Goal: Transaction & Acquisition: Purchase product/service

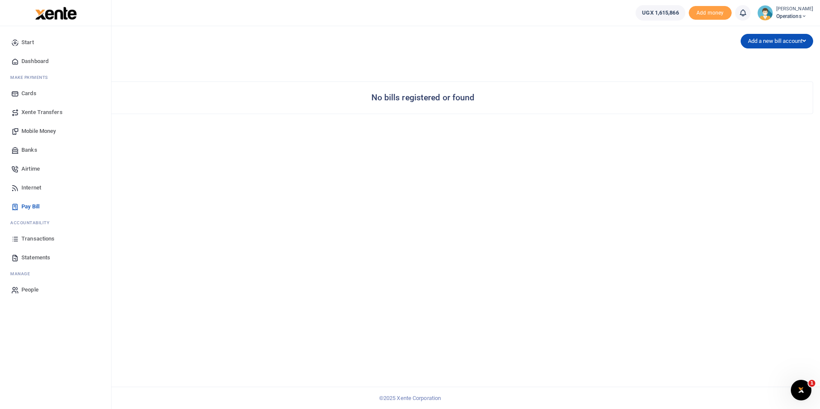
click at [36, 63] on span "Dashboard" at bounding box center [34, 61] width 27 height 9
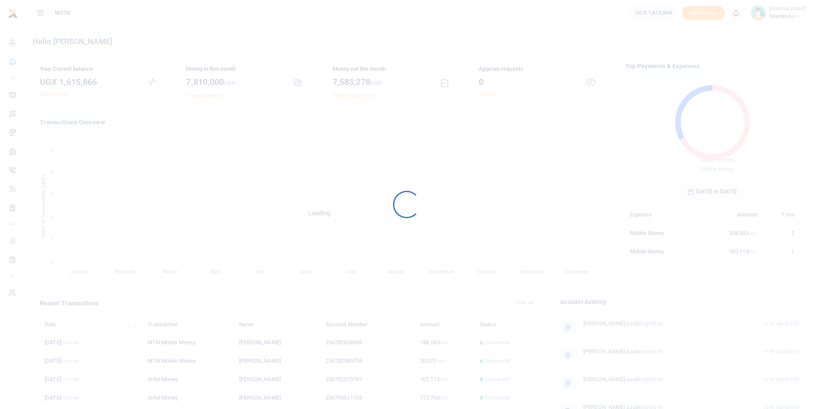
scroll to position [7, 7]
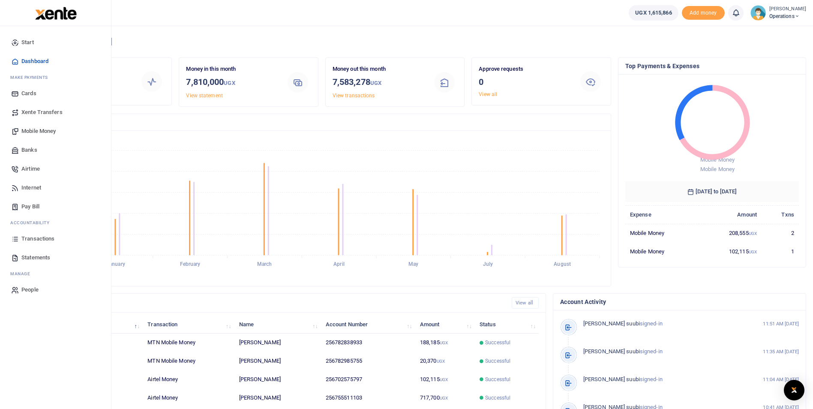
click at [39, 207] on span "Pay Bill" at bounding box center [30, 206] width 18 height 9
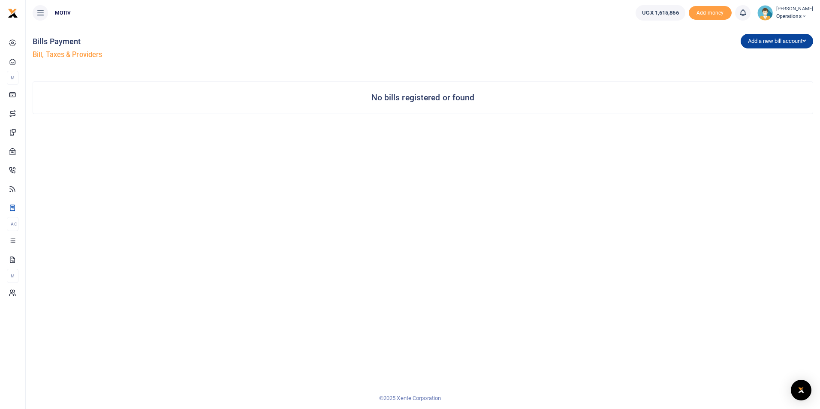
click at [771, 45] on button "Add a new bill account" at bounding box center [776, 41] width 72 height 15
click at [752, 58] on link "UEDCL" at bounding box center [775, 59] width 68 height 12
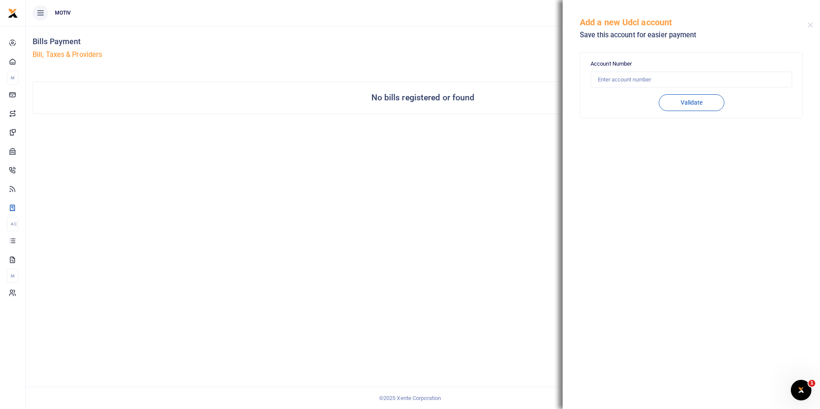
click at [656, 66] on div "Account Number" at bounding box center [690, 74] width 201 height 28
click at [656, 62] on div "Account Number" at bounding box center [690, 74] width 201 height 28
click at [640, 78] on input "text" at bounding box center [690, 80] width 201 height 16
click at [629, 80] on input "text" at bounding box center [690, 80] width 201 height 16
type input "102007098203"
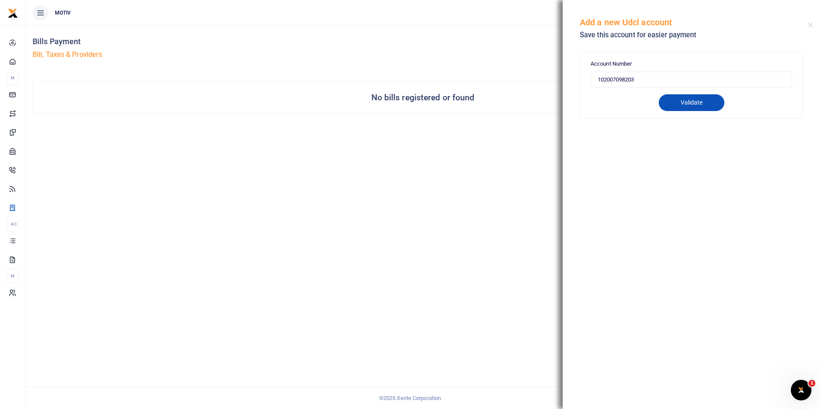
click at [687, 105] on button "Validate" at bounding box center [692, 102] width 66 height 17
type input "102007098203"
type input "[PERSON_NAME] N COMPANY LIMITED"
type input "PREPAID"
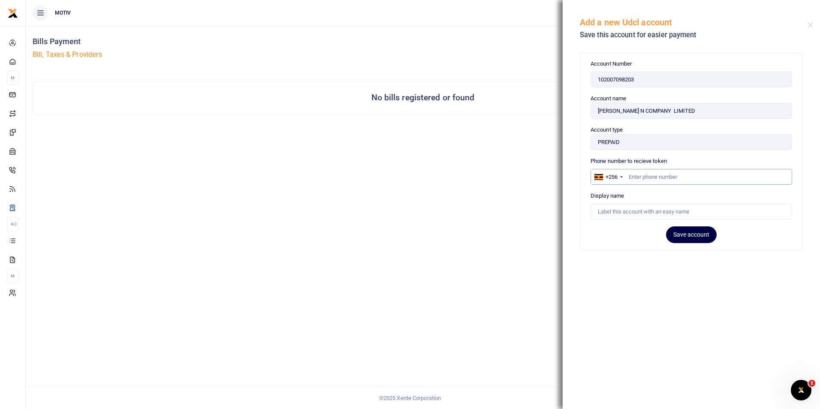
click at [639, 179] on input "text" at bounding box center [690, 177] width 201 height 16
type input "0773444333"
click at [630, 213] on input "text" at bounding box center [690, 212] width 201 height 16
type input "j"
type input "JEMIMAH"
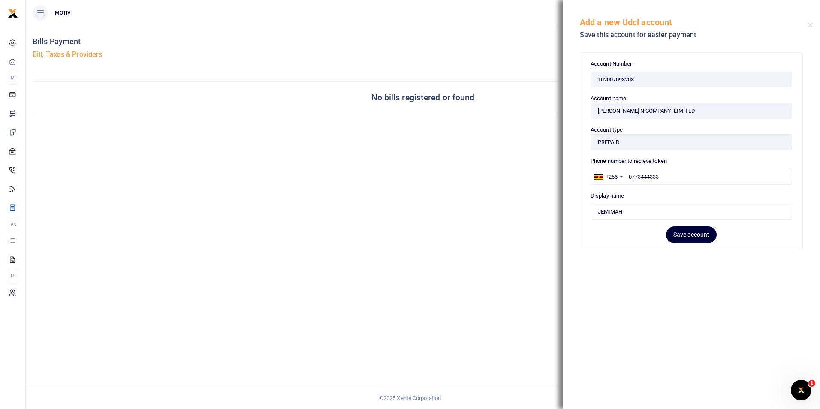
click at [683, 236] on button "Save account" at bounding box center [691, 234] width 51 height 17
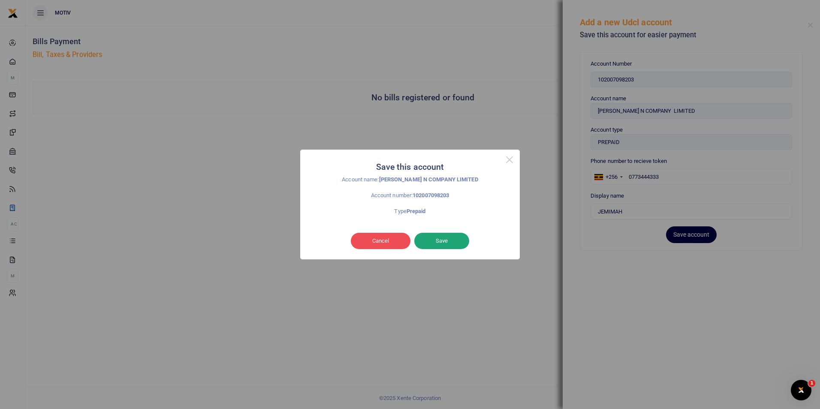
click at [444, 238] on button "Save" at bounding box center [441, 241] width 55 height 16
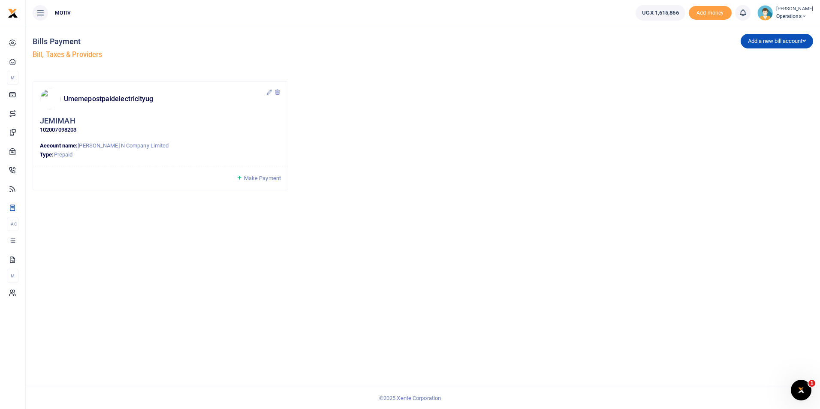
click at [262, 177] on span "Make Payment" at bounding box center [262, 178] width 37 height 6
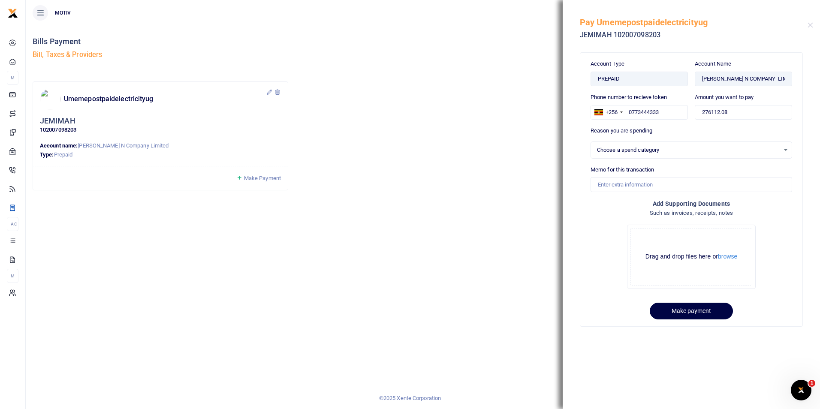
select select
click at [746, 112] on input "276112.08" at bounding box center [743, 112] width 97 height 15
type input "2"
type input "10,000"
click at [641, 150] on div "No options available." at bounding box center [688, 150] width 183 height 9
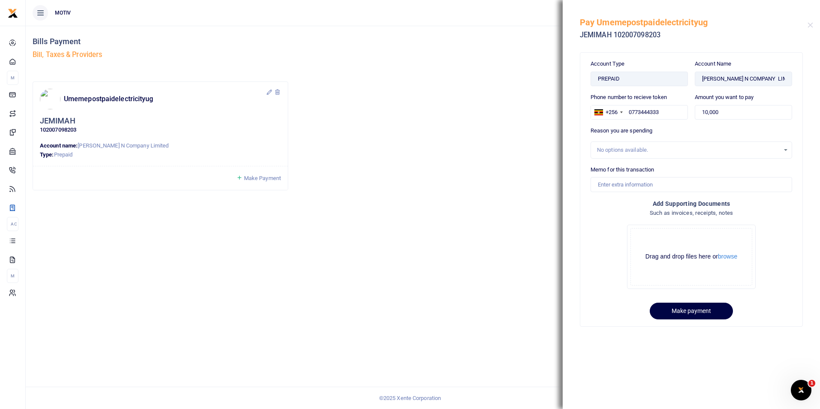
click at [641, 150] on div "No options available." at bounding box center [688, 150] width 183 height 9
click at [623, 185] on input "Memo for this transaction" at bounding box center [690, 184] width 201 height 15
paste input "POLY25PV080 xente"
click at [654, 187] on input "POLY25PV080 UEDCL Jinja" at bounding box center [690, 184] width 201 height 15
type input "POLY25PV080 UEDCL Jinja"
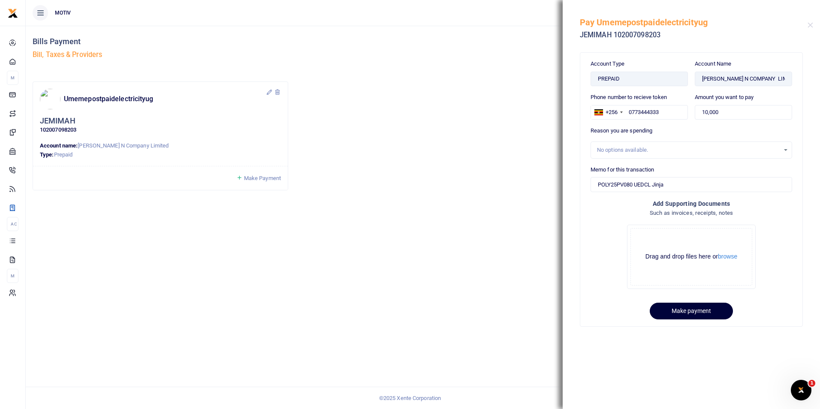
click at [687, 311] on button "Make payment" at bounding box center [691, 311] width 83 height 17
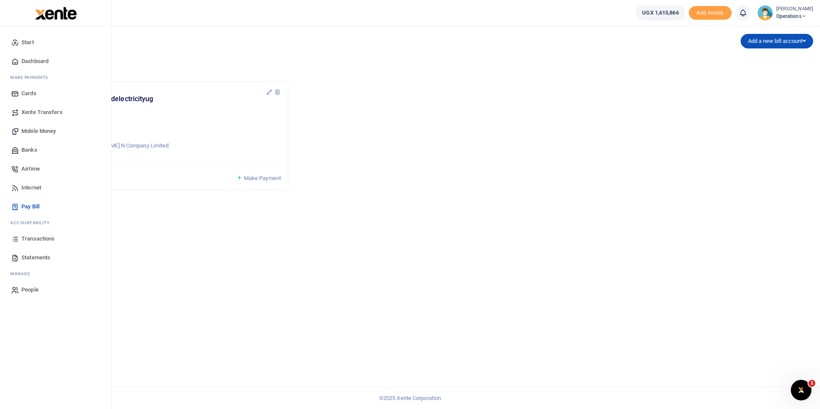
click at [39, 62] on span "Dashboard" at bounding box center [34, 61] width 27 height 9
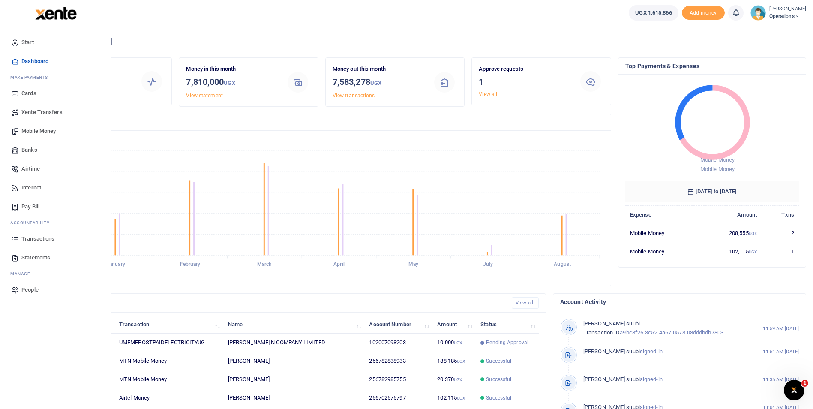
click at [33, 129] on span "Mobile Money" at bounding box center [38, 131] width 34 height 9
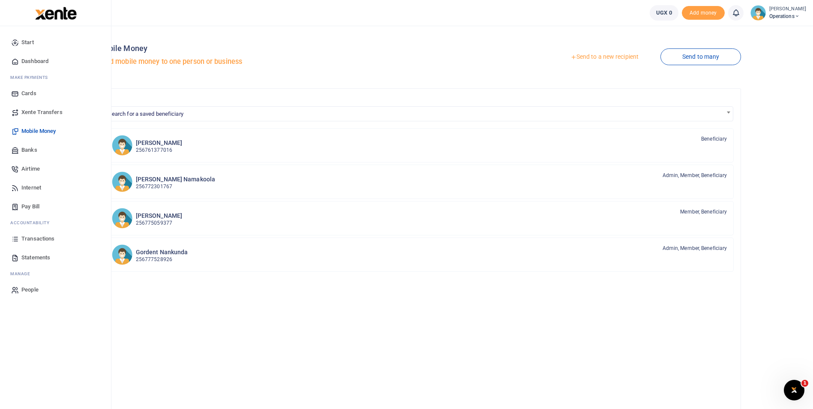
click at [41, 58] on span "Dashboard" at bounding box center [34, 61] width 27 height 9
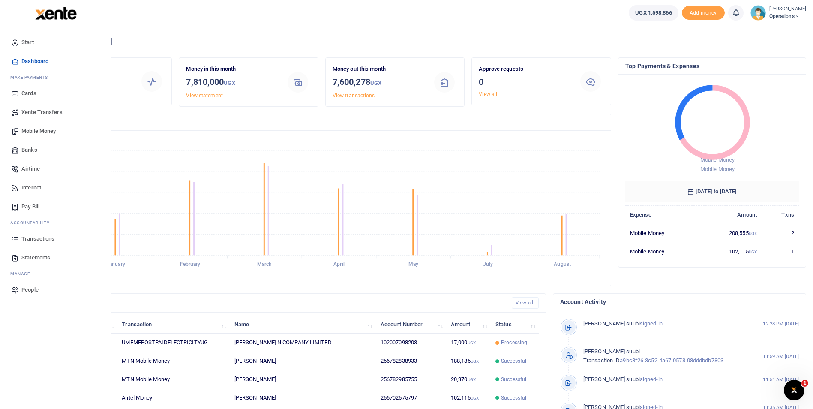
click at [33, 203] on span "Pay Bill" at bounding box center [30, 206] width 18 height 9
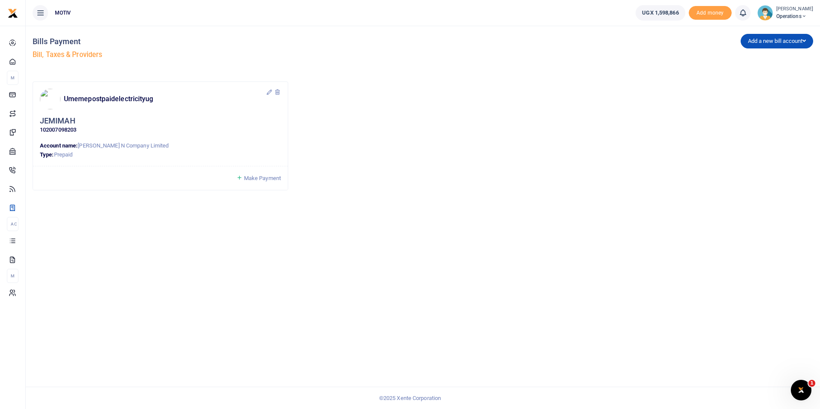
click at [277, 93] on icon at bounding box center [277, 92] width 7 height 7
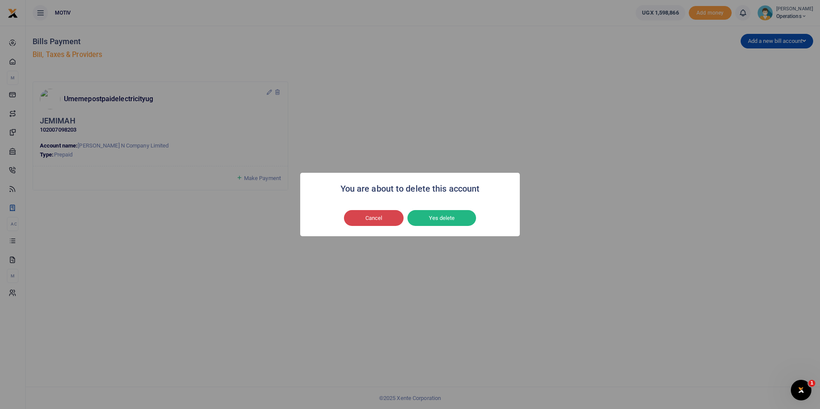
click at [379, 215] on button "Cancel" at bounding box center [374, 218] width 60 height 16
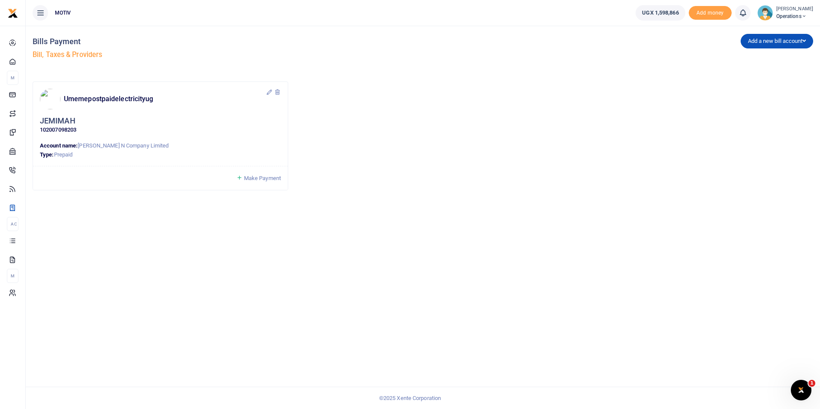
click at [267, 93] on icon at bounding box center [269, 92] width 7 height 7
type input "J"
click at [89, 156] on p "Type: Prepaid" at bounding box center [160, 154] width 241 height 9
click at [266, 93] on icon at bounding box center [269, 92] width 7 height 7
click at [125, 122] on input "JEMIMAH" at bounding box center [128, 121] width 85 height 15
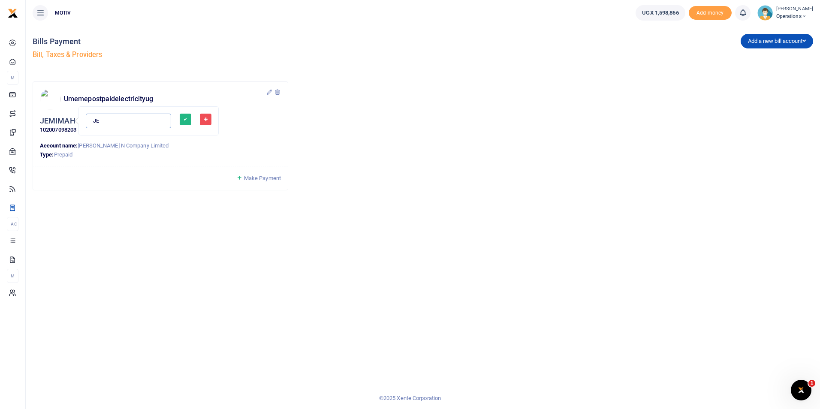
type input "J"
type input "UEDCL Jinja"
click at [102, 228] on div "Bills Payment Bill, Taxes & Providers Add a new bill account UEDCL NWSC URA KCC…" at bounding box center [423, 217] width 794 height 383
click at [247, 180] on span "Make Payment" at bounding box center [262, 178] width 37 height 6
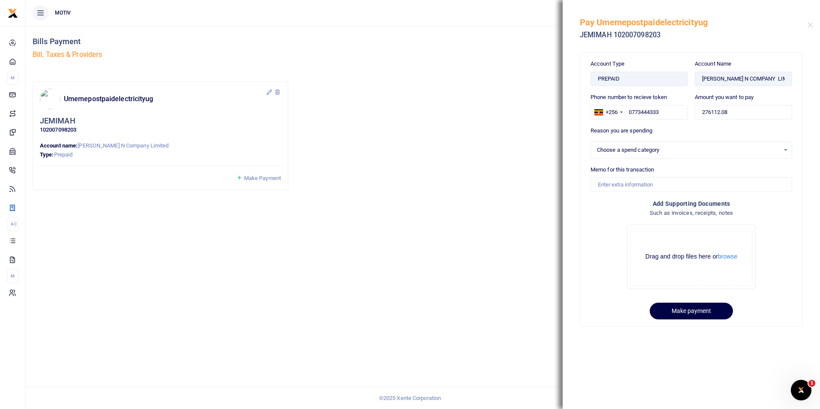
select select
click at [631, 113] on input "0773444333" at bounding box center [638, 112] width 97 height 15
type input "773444333"
click at [738, 114] on input "276112.08" at bounding box center [743, 112] width 97 height 15
type input "2"
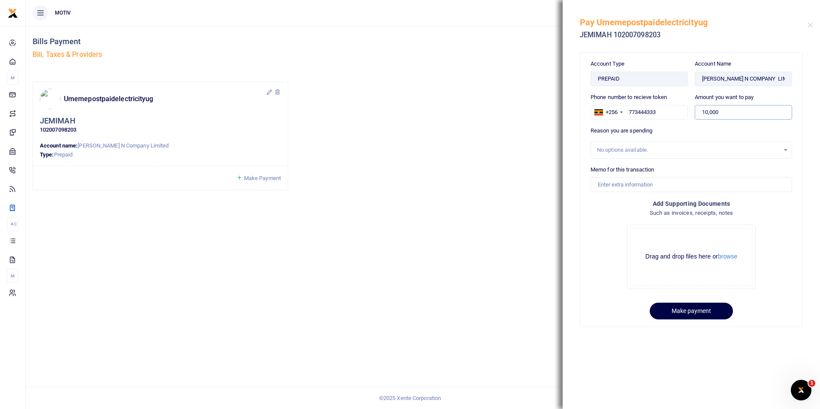
type input "10,000"
click at [614, 185] on input "Memo for this transaction" at bounding box center [690, 184] width 201 height 15
type input "POLY25PV080 UEDCL Jinja"
click at [686, 310] on button "Make payment" at bounding box center [691, 311] width 83 height 17
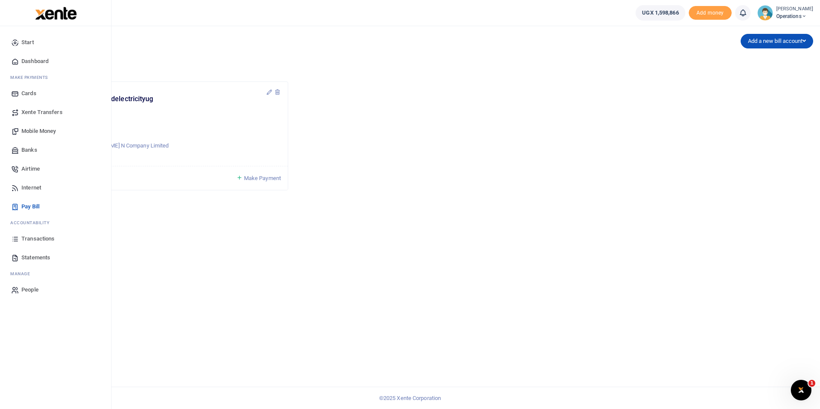
click at [33, 63] on span "Dashboard" at bounding box center [34, 61] width 27 height 9
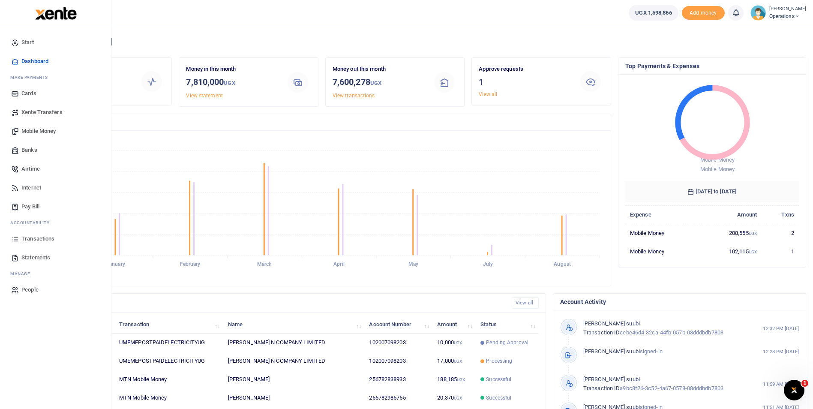
click at [38, 110] on span "Xente Transfers" at bounding box center [41, 112] width 41 height 9
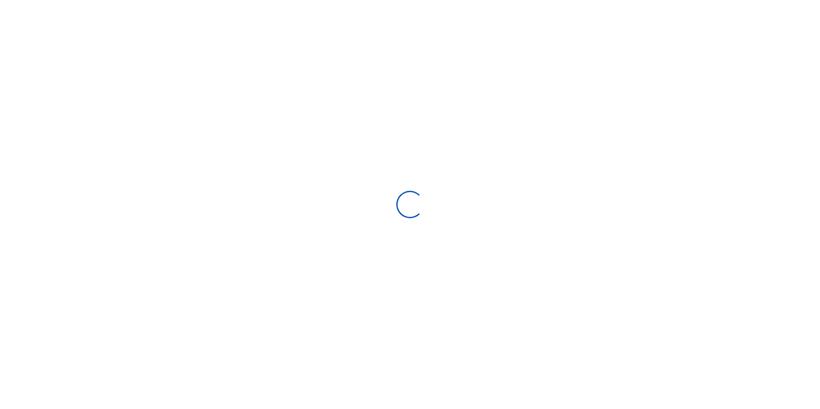
select select "Loading categories"
select select
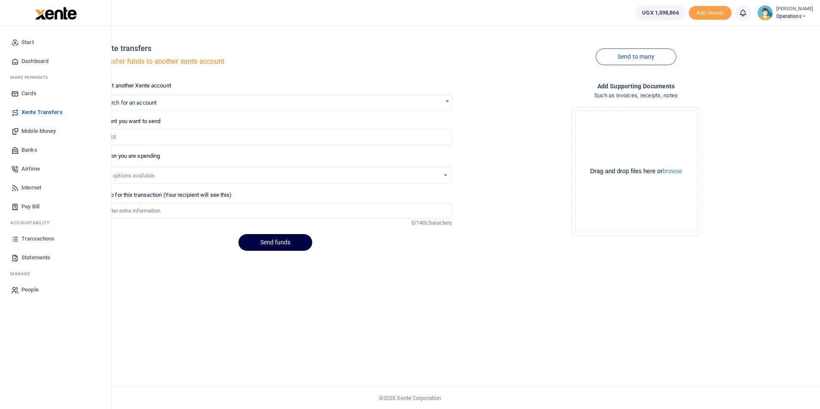
click at [43, 62] on span "Dashboard" at bounding box center [34, 61] width 27 height 9
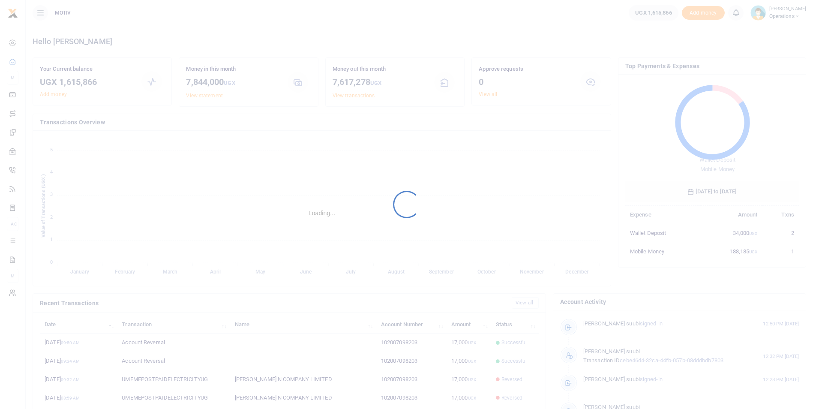
scroll to position [114, 168]
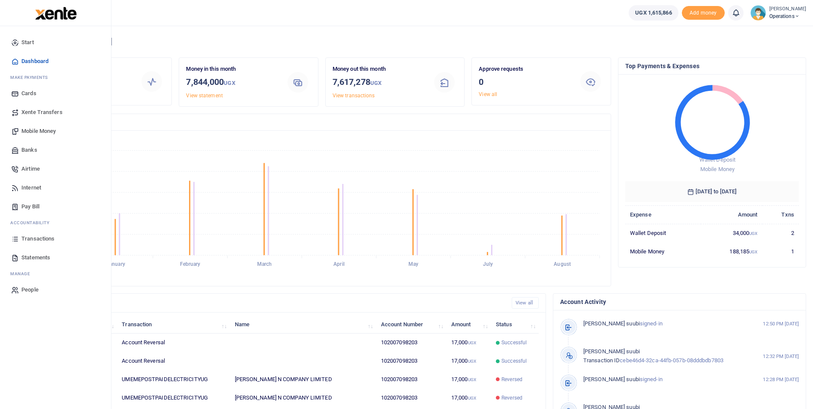
click at [25, 204] on span "Pay Bill" at bounding box center [30, 206] width 18 height 9
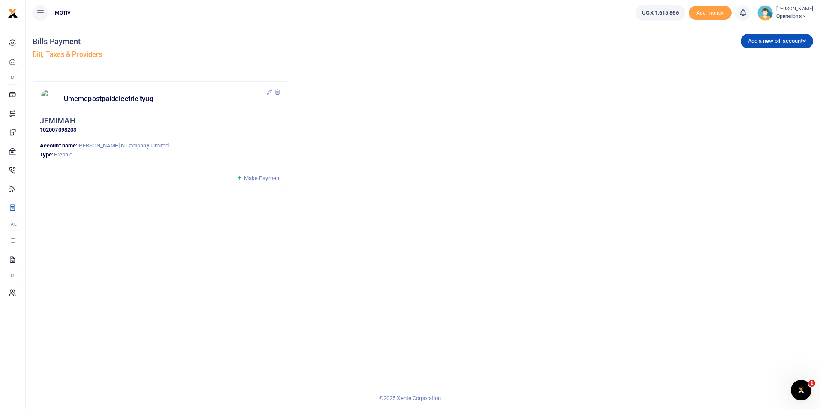
click at [276, 93] on icon at bounding box center [277, 92] width 7 height 7
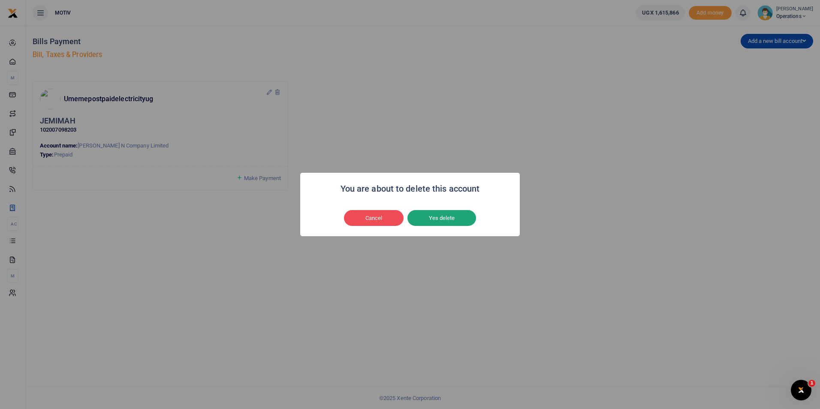
click at [437, 217] on button "Yes delete" at bounding box center [441, 218] width 69 height 16
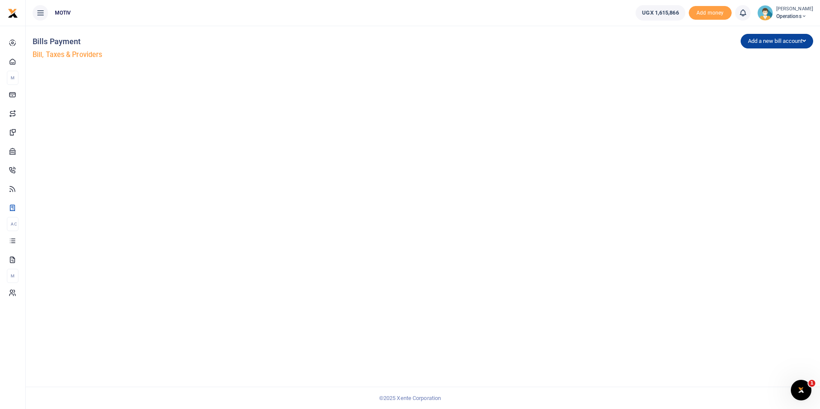
click at [773, 42] on button "Add a new bill account" at bounding box center [776, 41] width 72 height 15
click at [760, 56] on link "UEDCL" at bounding box center [775, 59] width 68 height 12
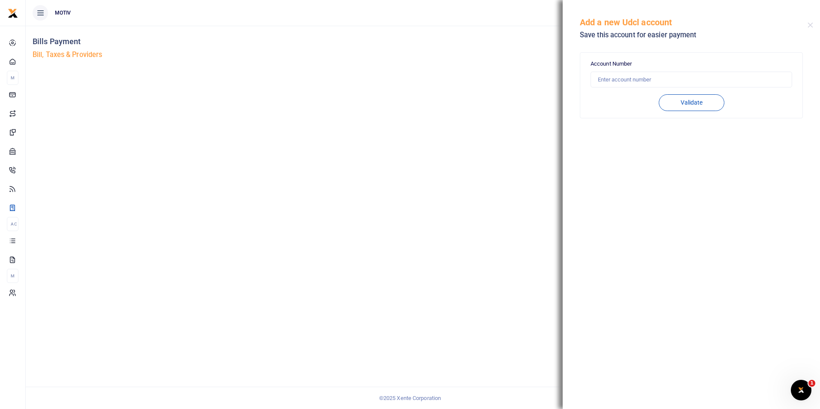
click at [704, 62] on div "Account Number" at bounding box center [690, 74] width 201 height 28
click at [630, 66] on label "Account Number" at bounding box center [610, 64] width 41 height 9
click at [627, 60] on label "Account Number" at bounding box center [610, 64] width 41 height 9
click at [632, 81] on input "text" at bounding box center [690, 80] width 201 height 16
type input "102007098203"
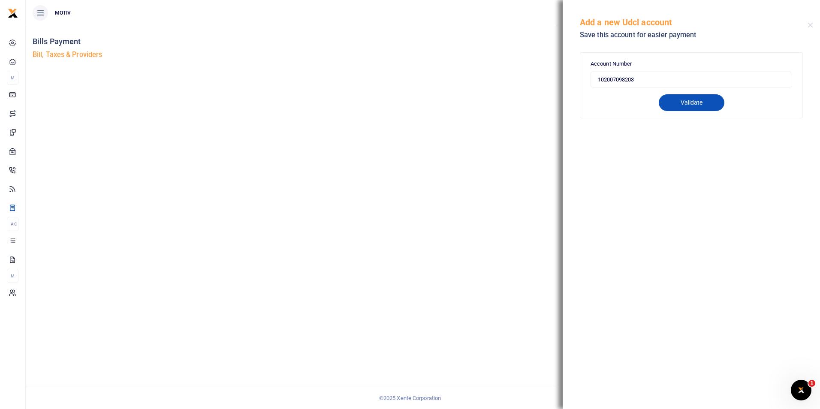
click at [686, 102] on button "Validate" at bounding box center [692, 102] width 66 height 17
type input "102007098203"
type input "MULJIBHAI MADHVANI N COMPANY LIMITED"
type input "PREPAID"
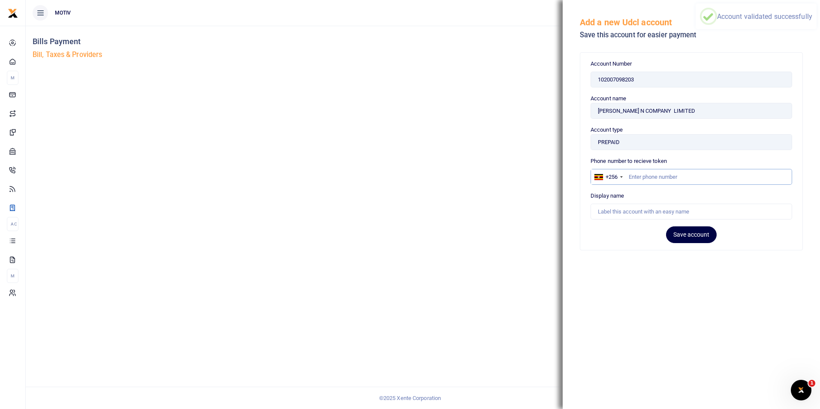
click at [635, 178] on input "text" at bounding box center [690, 177] width 201 height 16
type input "773444333"
click at [631, 211] on input "text" at bounding box center [690, 212] width 201 height 16
type input "UEDCL JINJA"
click at [691, 237] on button "Save account" at bounding box center [691, 234] width 51 height 17
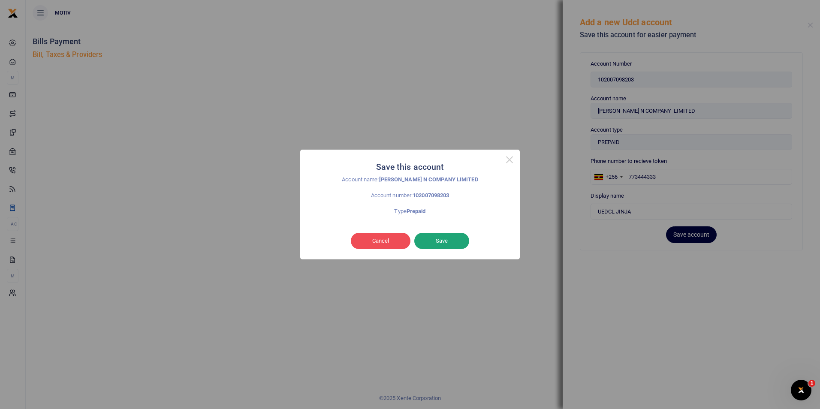
click at [436, 241] on button "Save" at bounding box center [441, 241] width 55 height 16
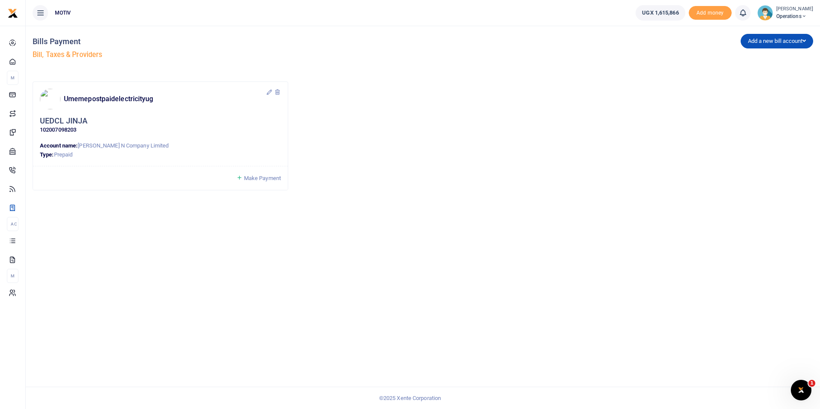
click at [268, 181] on span "Make Payment" at bounding box center [262, 178] width 37 height 6
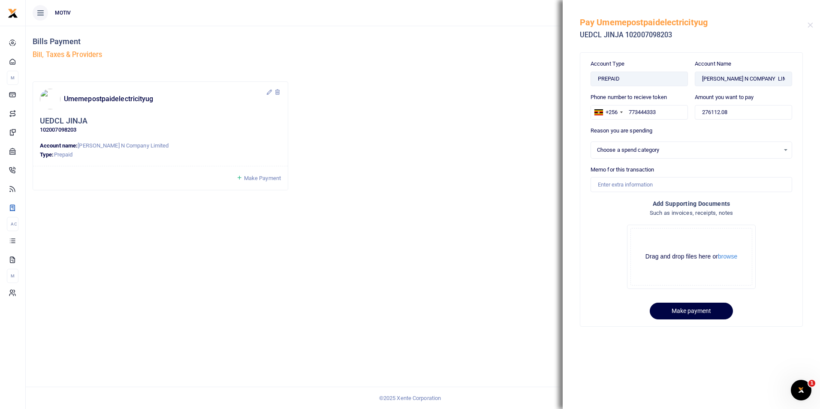
select select
click at [734, 113] on input "276112.08" at bounding box center [743, 112] width 97 height 15
type input "2"
type input "10,000"
click at [650, 186] on input "Memo for this transaction" at bounding box center [690, 184] width 201 height 15
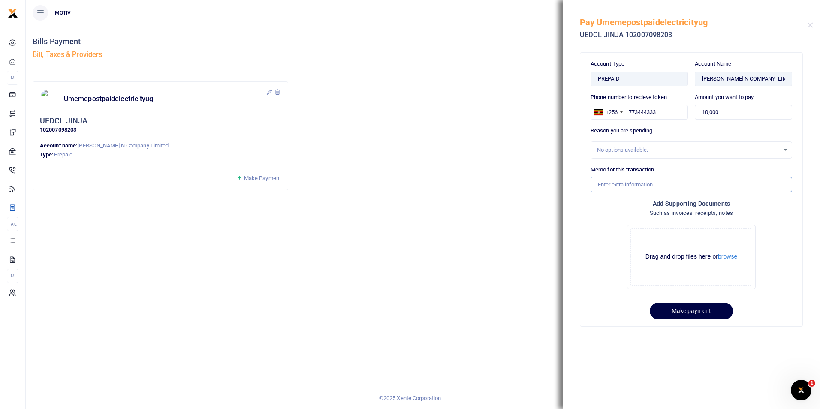
type input "POLY25PV080 UEDCL Jinja"
click at [680, 312] on button "Make payment" at bounding box center [691, 311] width 83 height 17
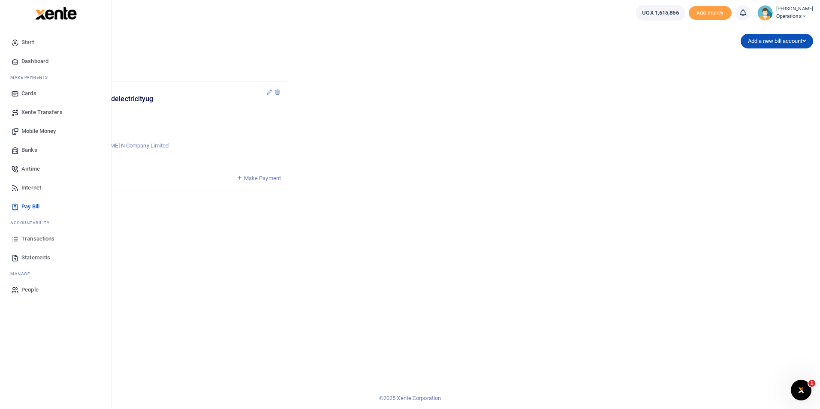
click at [34, 59] on span "Dashboard" at bounding box center [34, 61] width 27 height 9
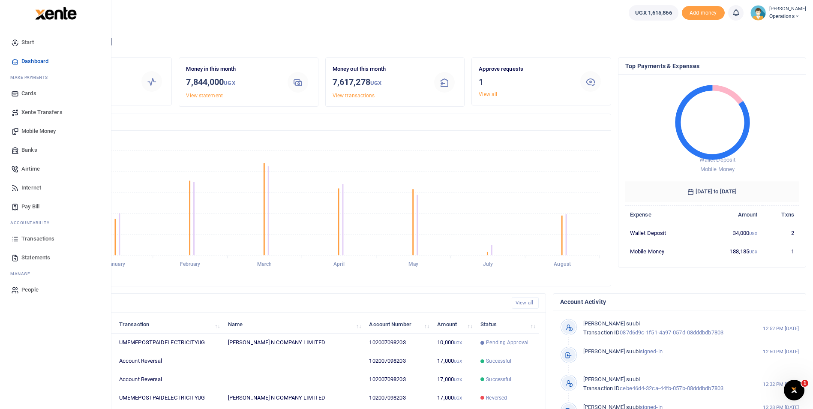
click at [31, 114] on span "Xente Transfers" at bounding box center [41, 112] width 41 height 9
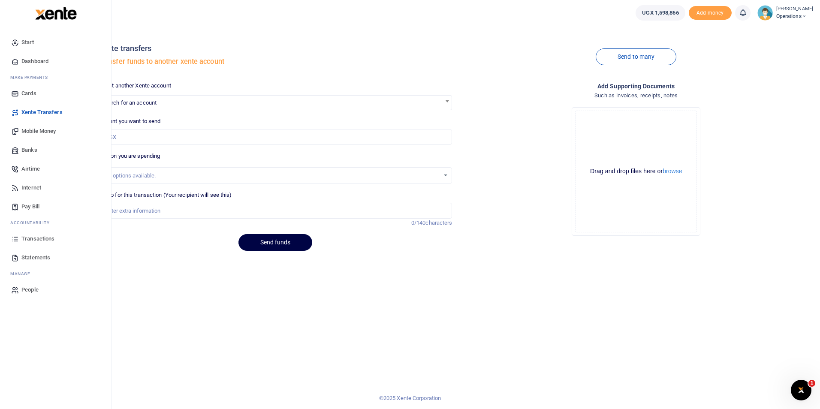
click at [33, 58] on span "Dashboard" at bounding box center [34, 61] width 27 height 9
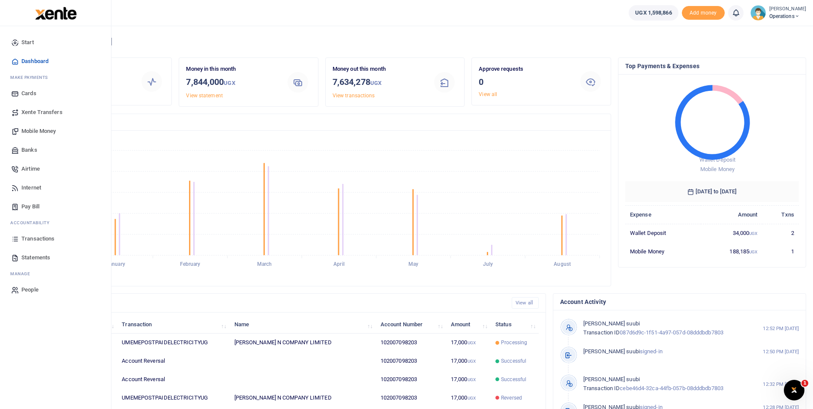
click at [32, 62] on span "Dashboard" at bounding box center [34, 61] width 27 height 9
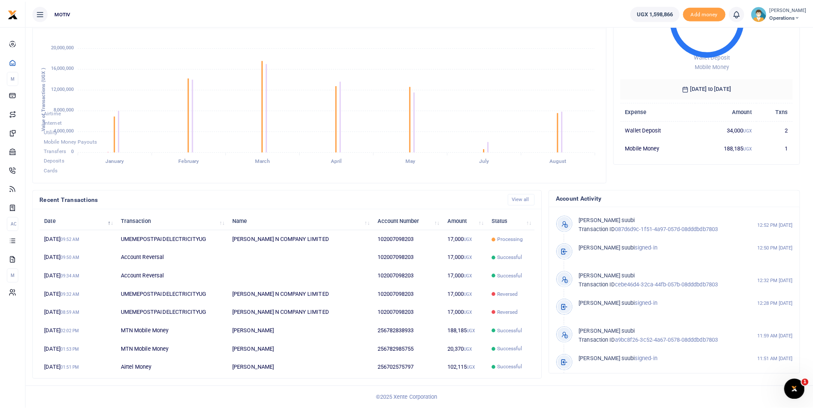
scroll to position [7, 7]
